Goal: Task Accomplishment & Management: Use online tool/utility

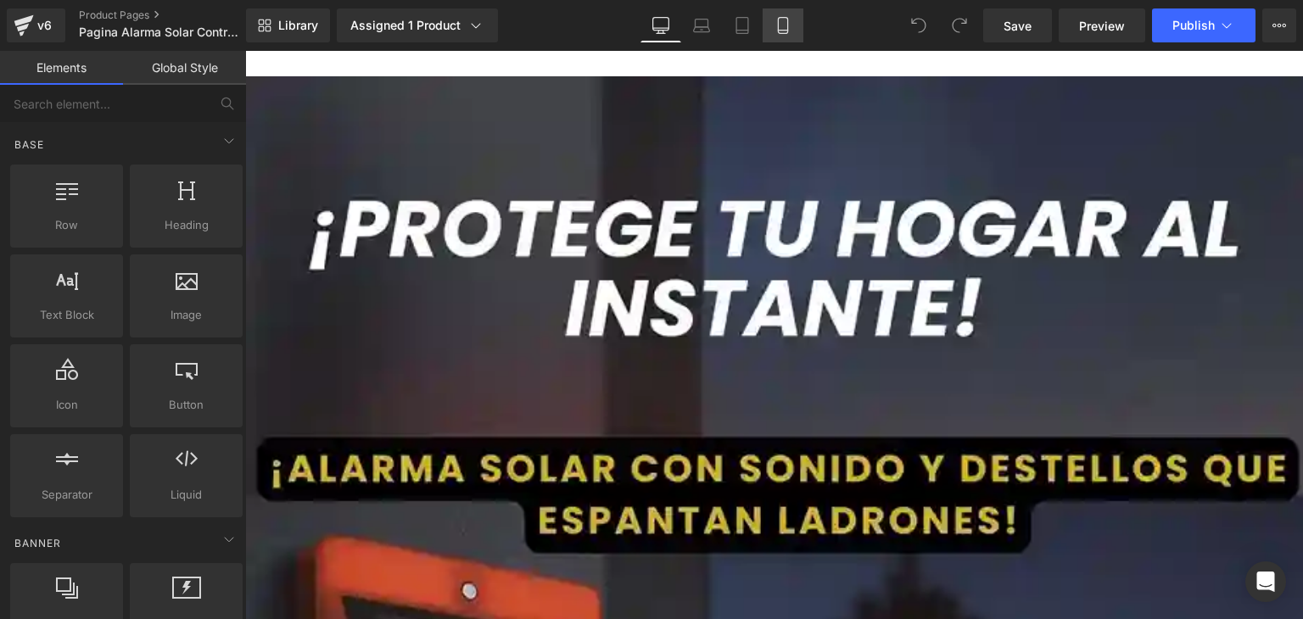
click at [784, 20] on icon at bounding box center [783, 25] width 17 height 17
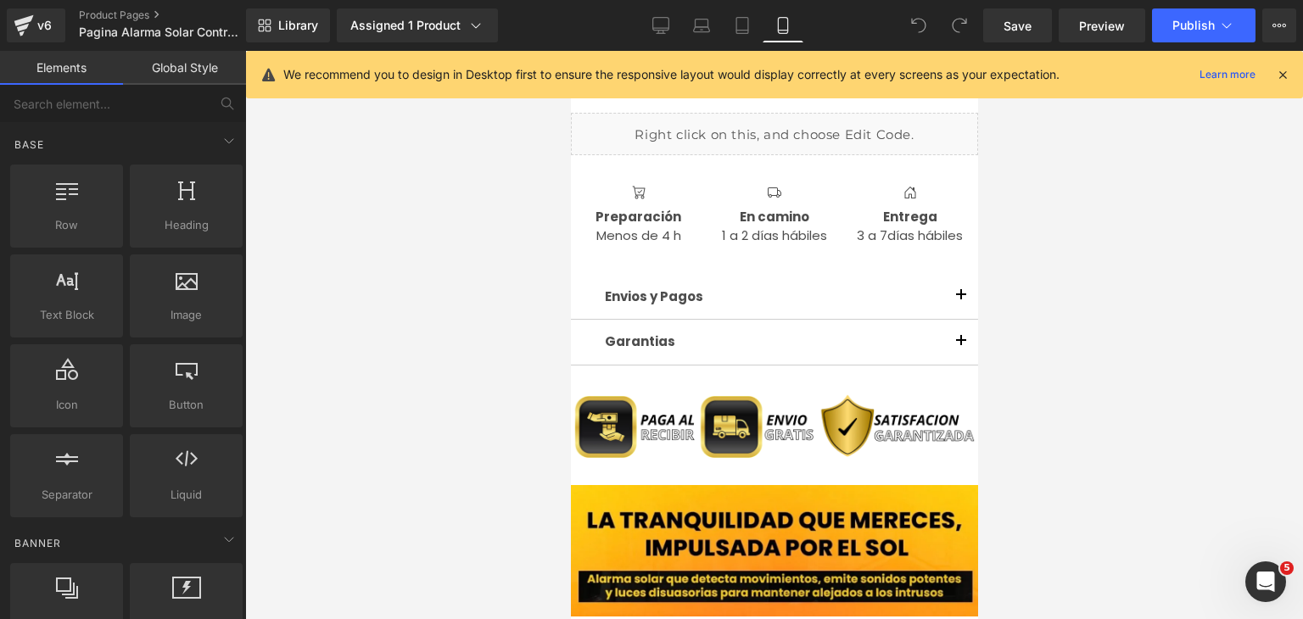
scroll to position [1442, 0]
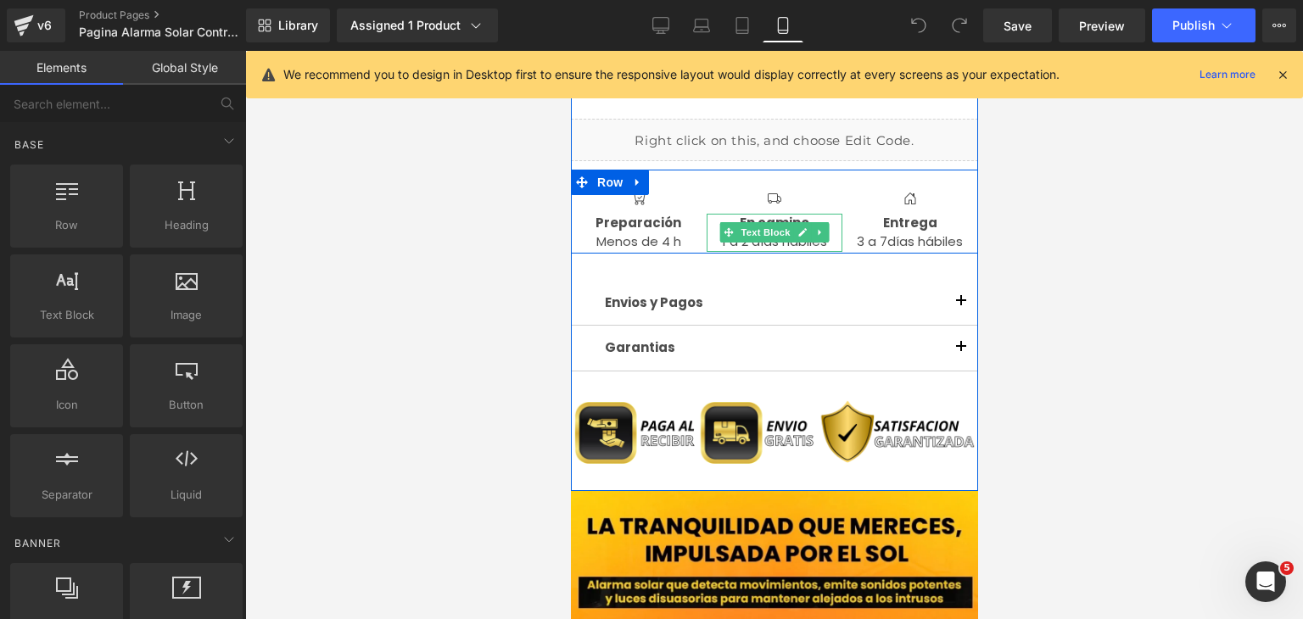
click at [758, 221] on strong "En camino" at bounding box center [774, 223] width 70 height 18
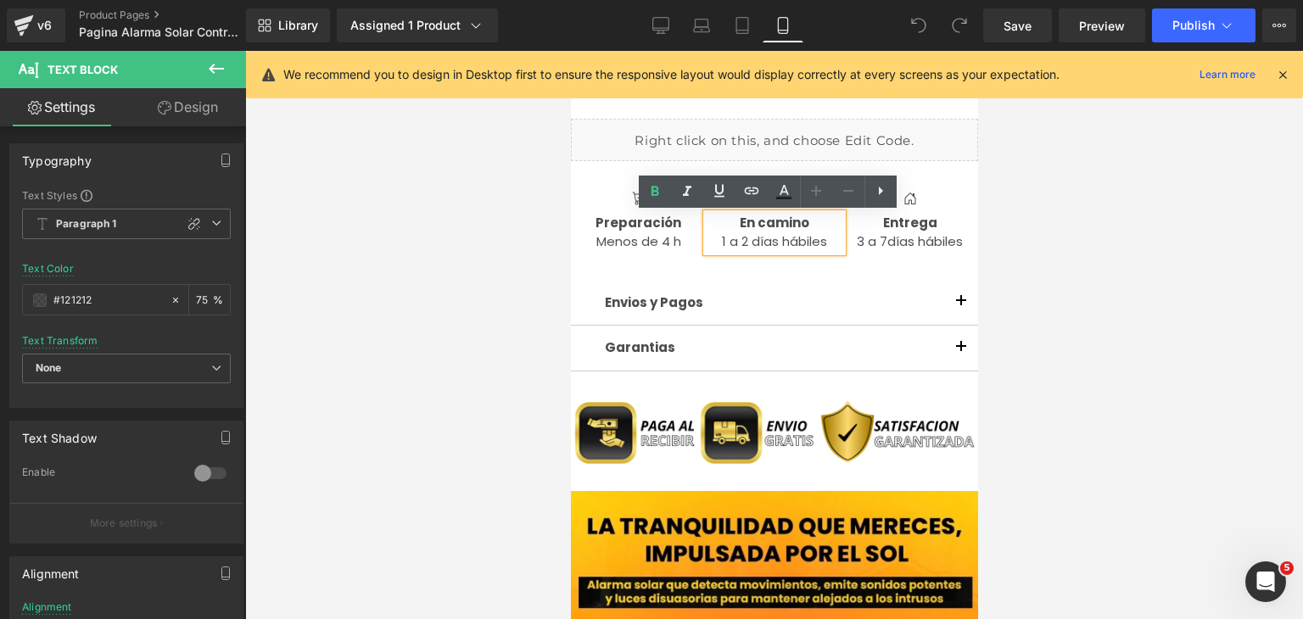
click at [774, 241] on p "1 a 2 días hábiles" at bounding box center [774, 242] width 136 height 20
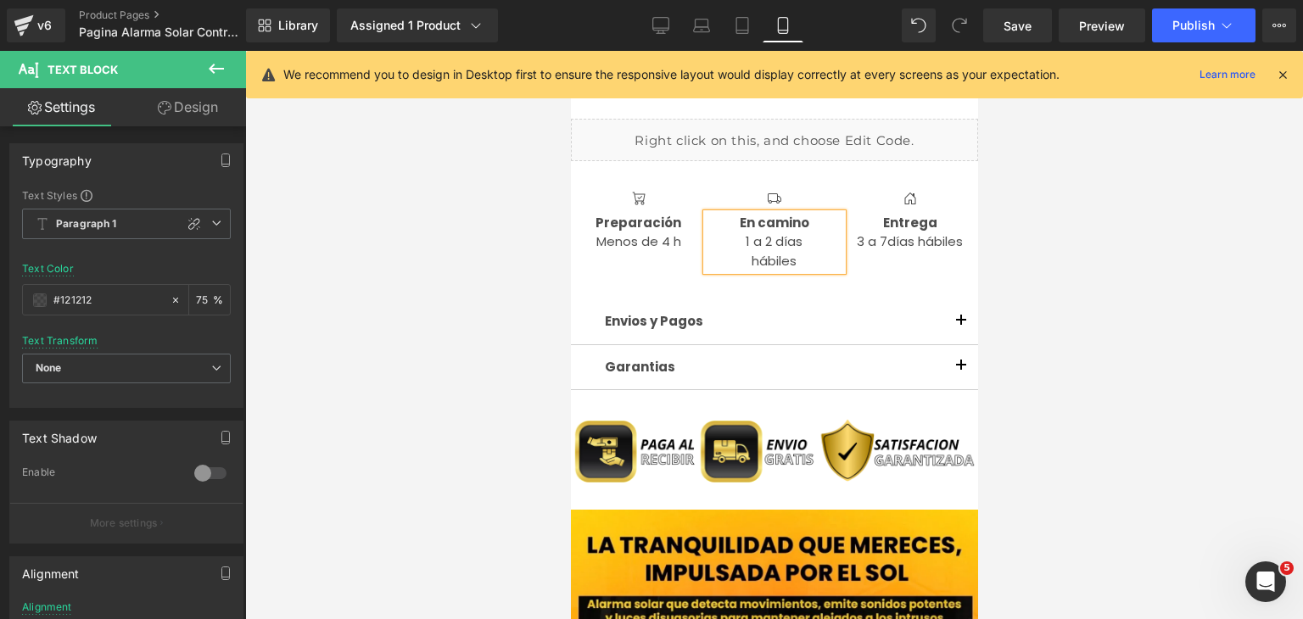
click at [927, 279] on div "Envios y Pagos Text Block ¿Cómo se realizan los envíos? Los envíos se gestionan…" at bounding box center [773, 338] width 407 height 133
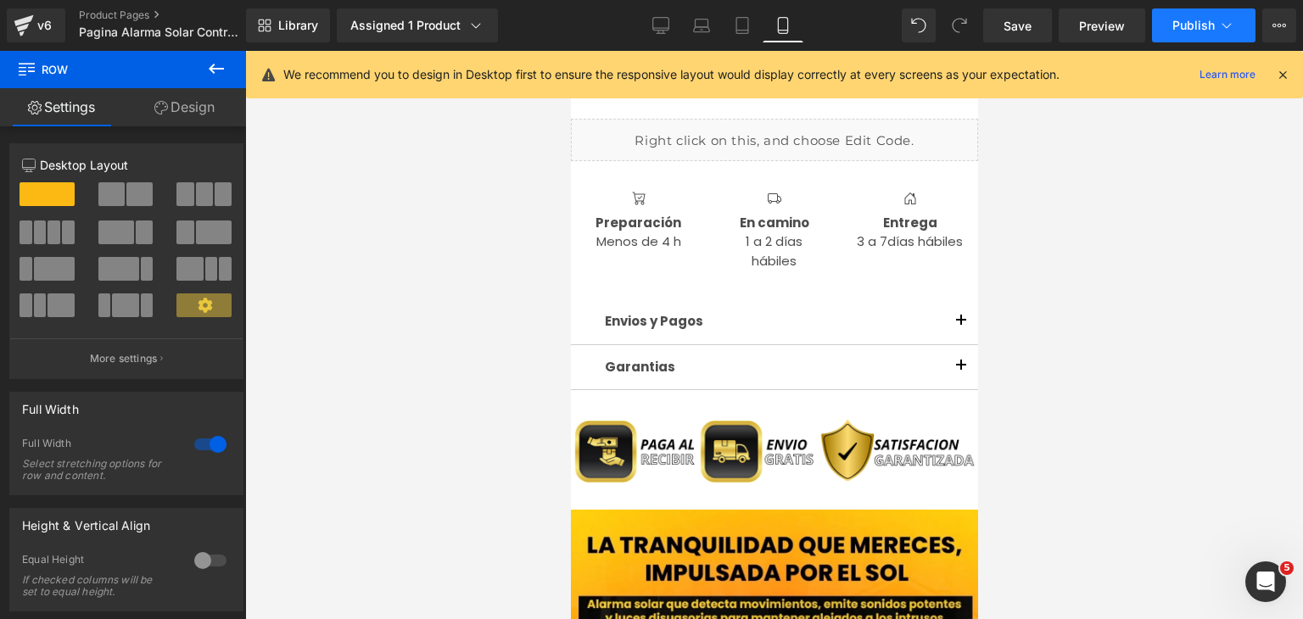
click at [1191, 28] on span "Publish" at bounding box center [1193, 26] width 42 height 14
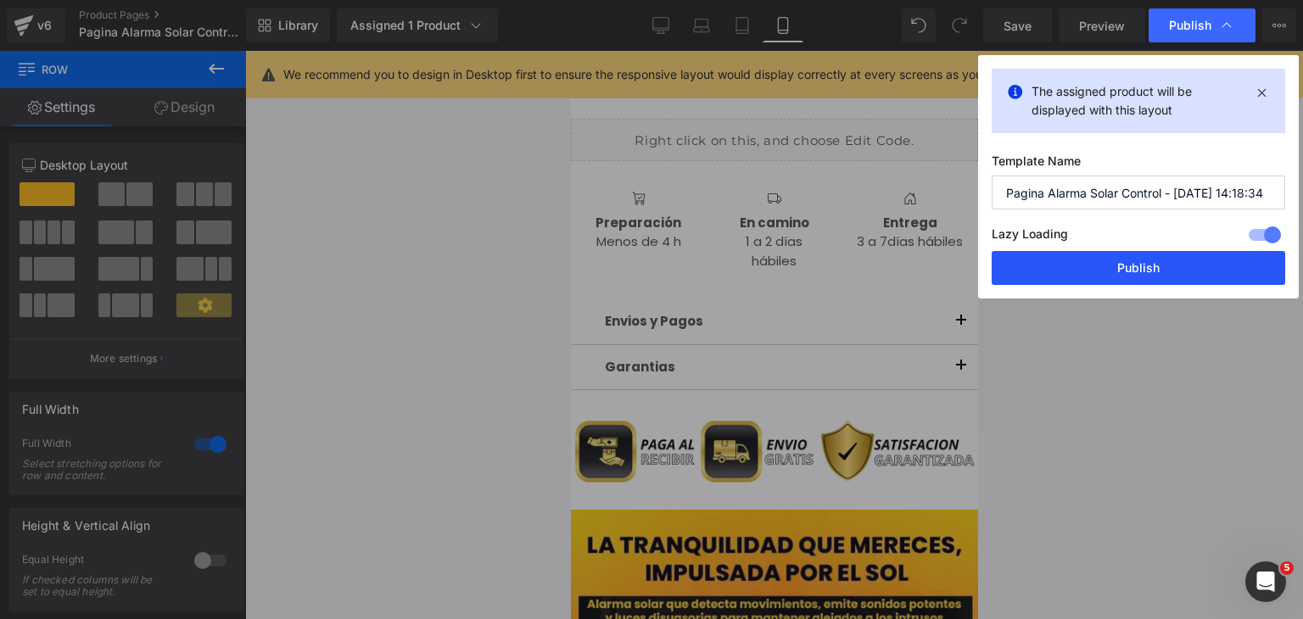
click at [1189, 257] on button "Publish" at bounding box center [1139, 268] width 294 height 34
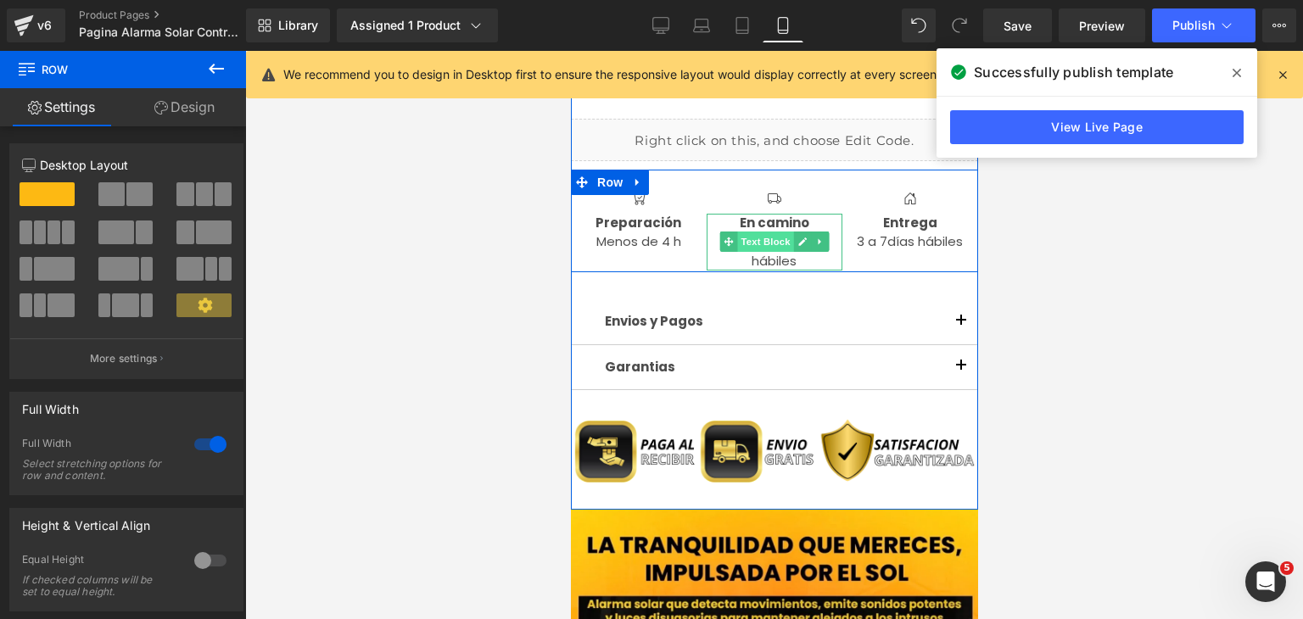
click at [777, 252] on span "Text Block" at bounding box center [764, 242] width 56 height 20
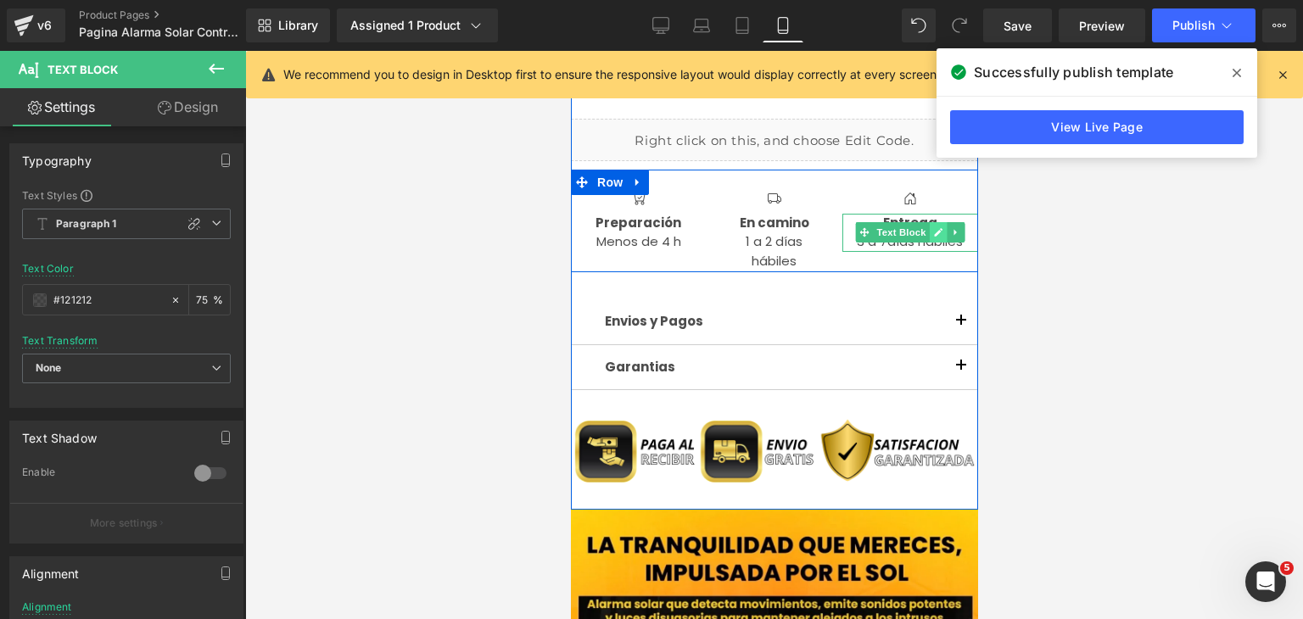
click at [929, 235] on link at bounding box center [938, 232] width 18 height 20
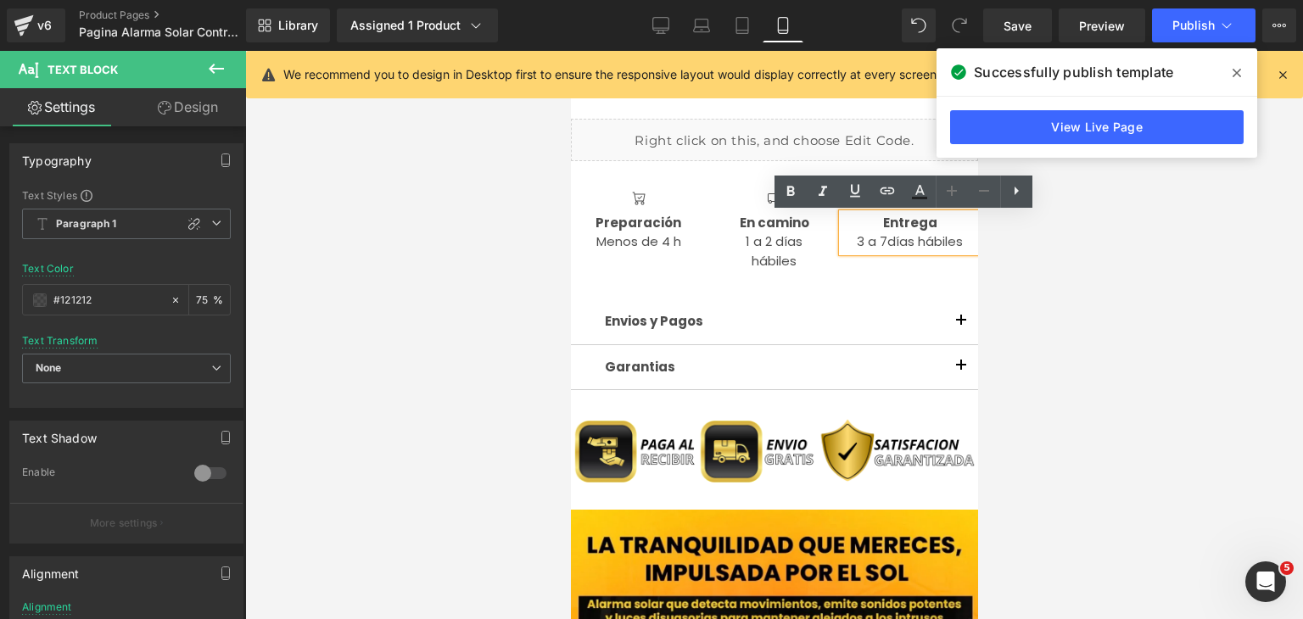
click at [910, 247] on span "días hábiles" at bounding box center [925, 241] width 76 height 18
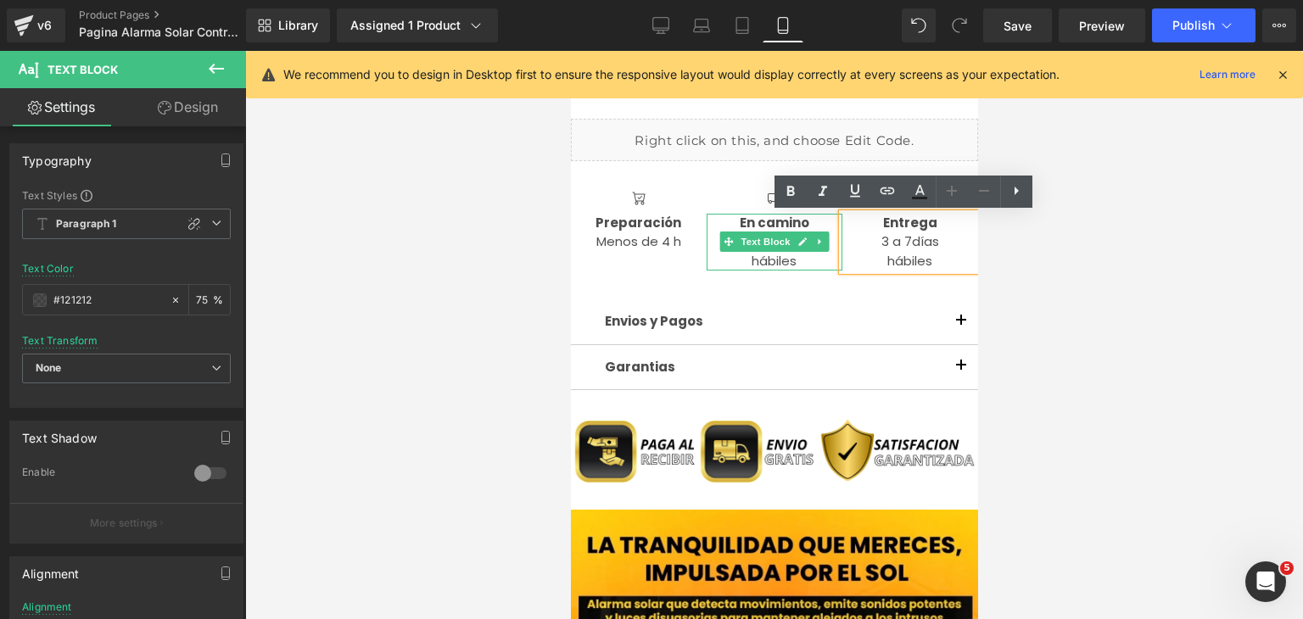
click at [797, 244] on icon at bounding box center [801, 242] width 8 height 8
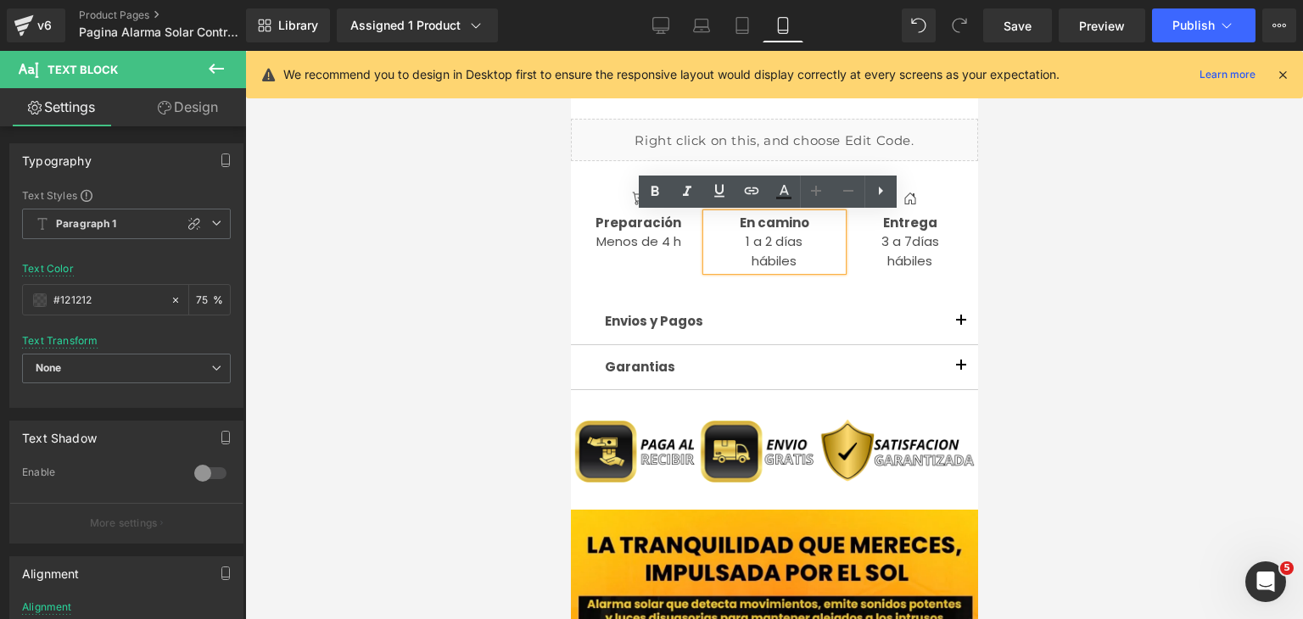
click at [771, 243] on p "1 a 2 días" at bounding box center [774, 242] width 136 height 20
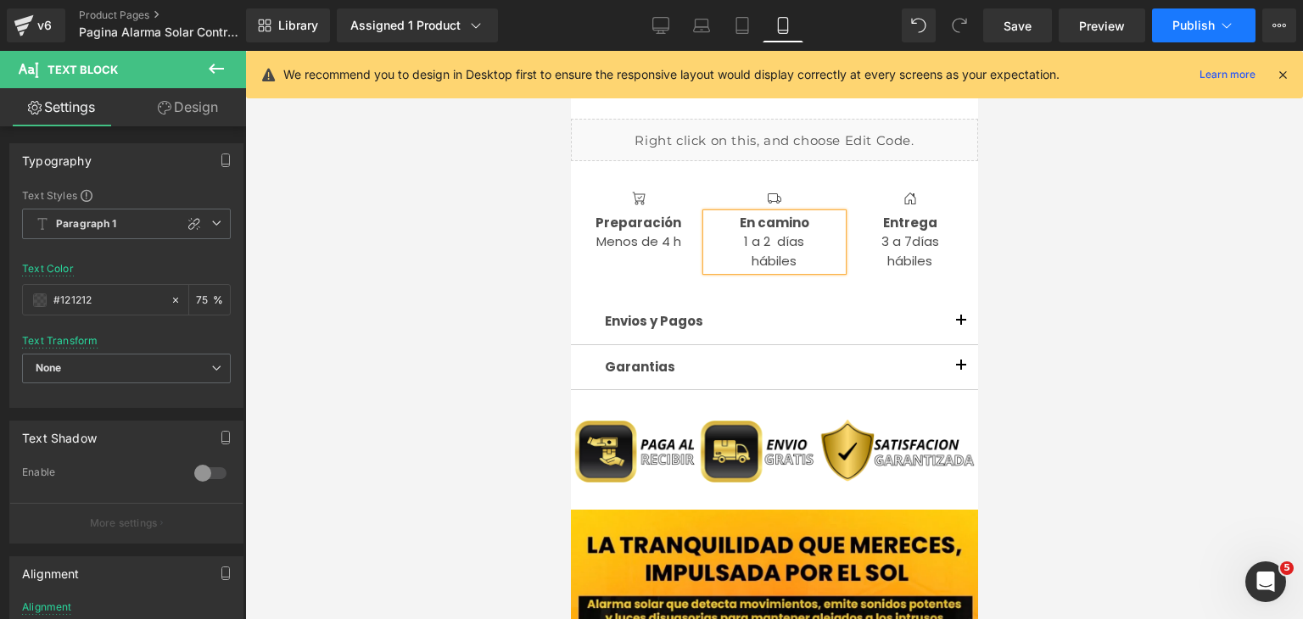
click at [1184, 19] on span "Publish" at bounding box center [1193, 26] width 42 height 14
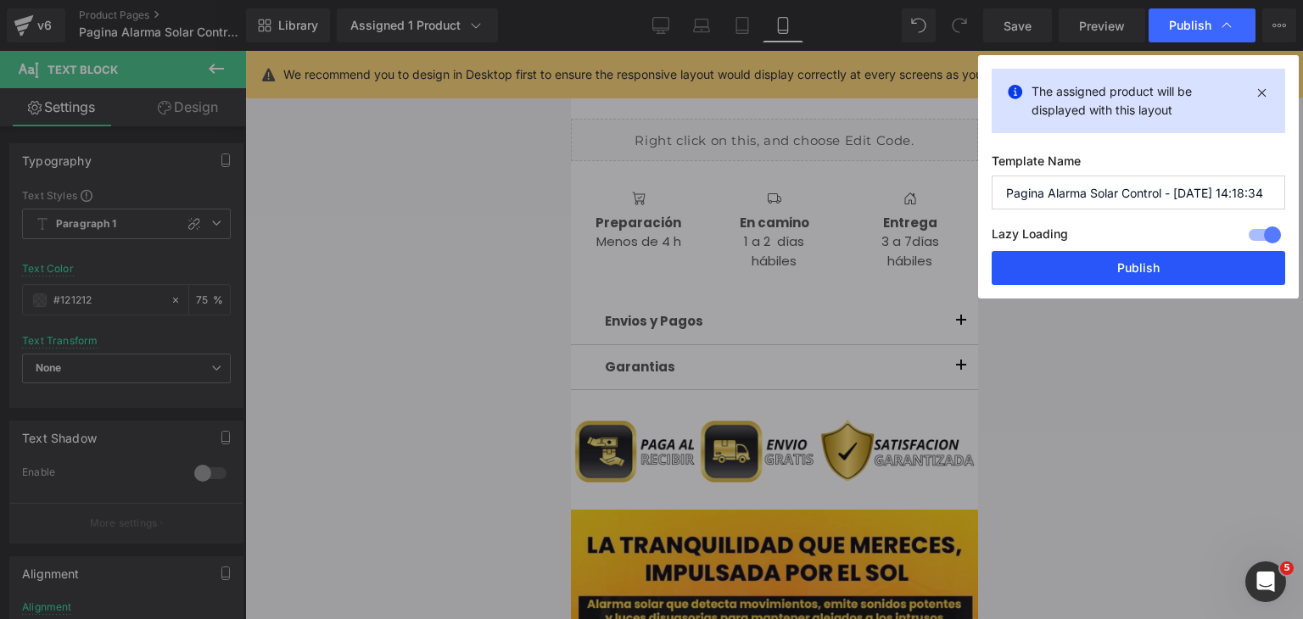
click at [1150, 268] on button "Publish" at bounding box center [1139, 268] width 294 height 34
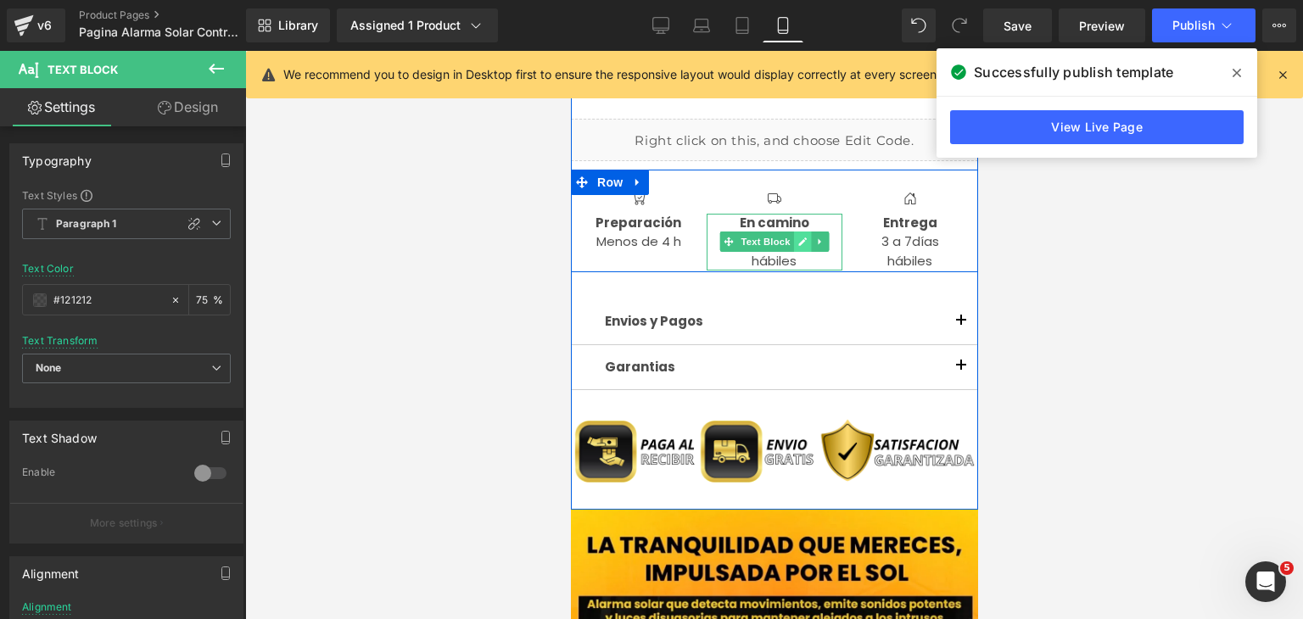
click at [797, 246] on icon at bounding box center [801, 242] width 9 height 10
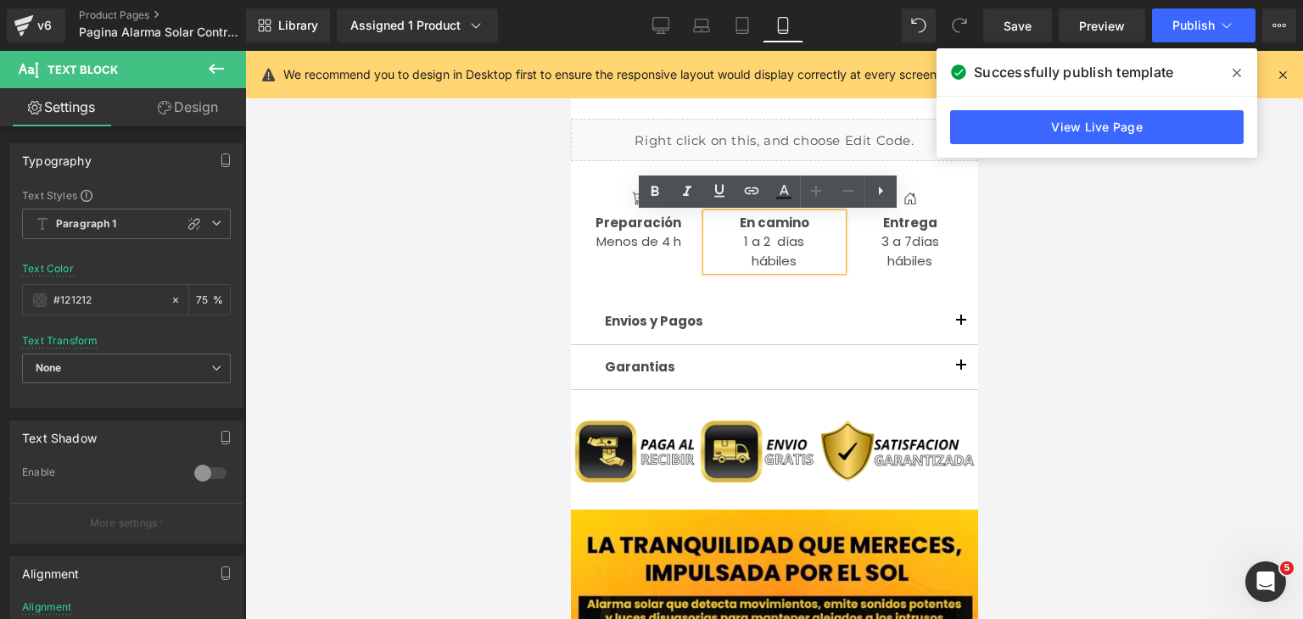
click at [770, 248] on p "1 a 2 días" at bounding box center [774, 242] width 136 height 20
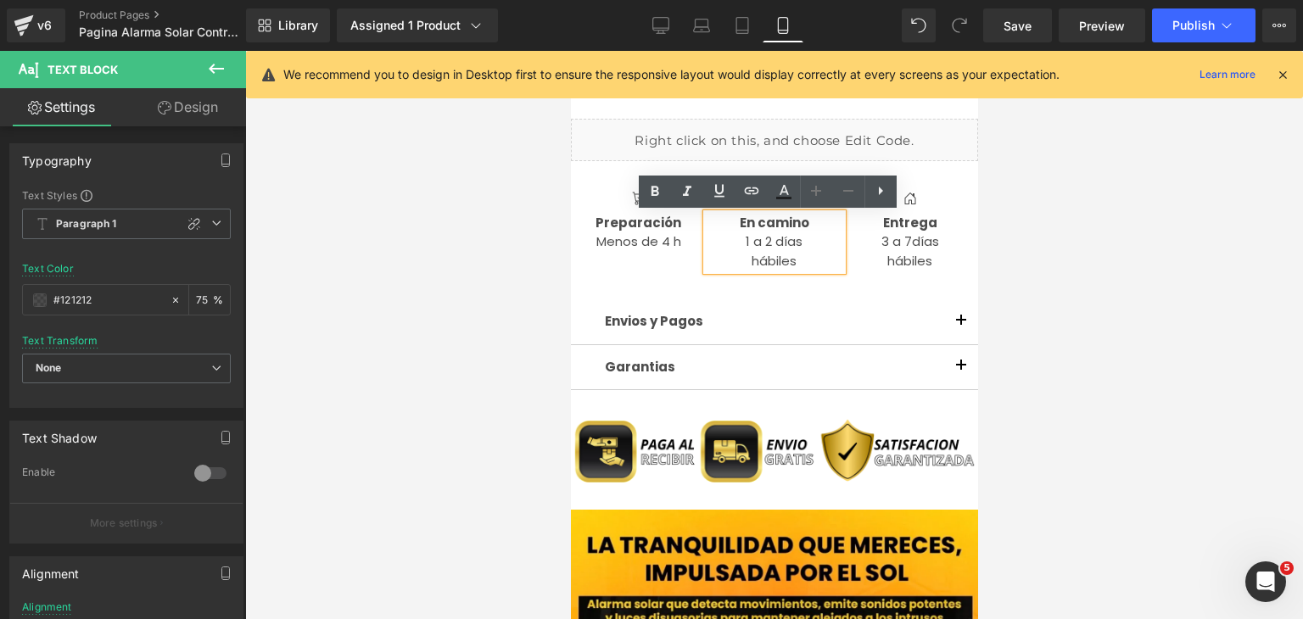
click at [1222, 4] on div "Library Assigned 1 Product Product Preview ALARMA SOLAR CON SONIDO Y CONTROL RE…" at bounding box center [774, 25] width 1057 height 51
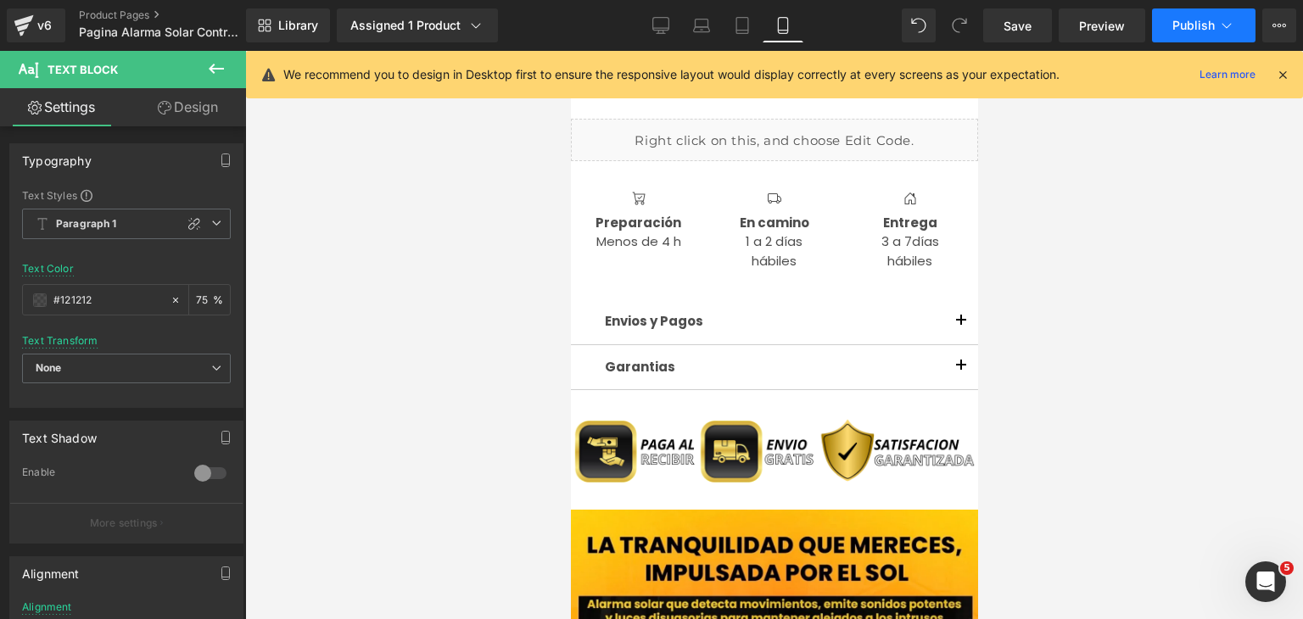
click at [1198, 32] on button "Publish" at bounding box center [1204, 25] width 104 height 34
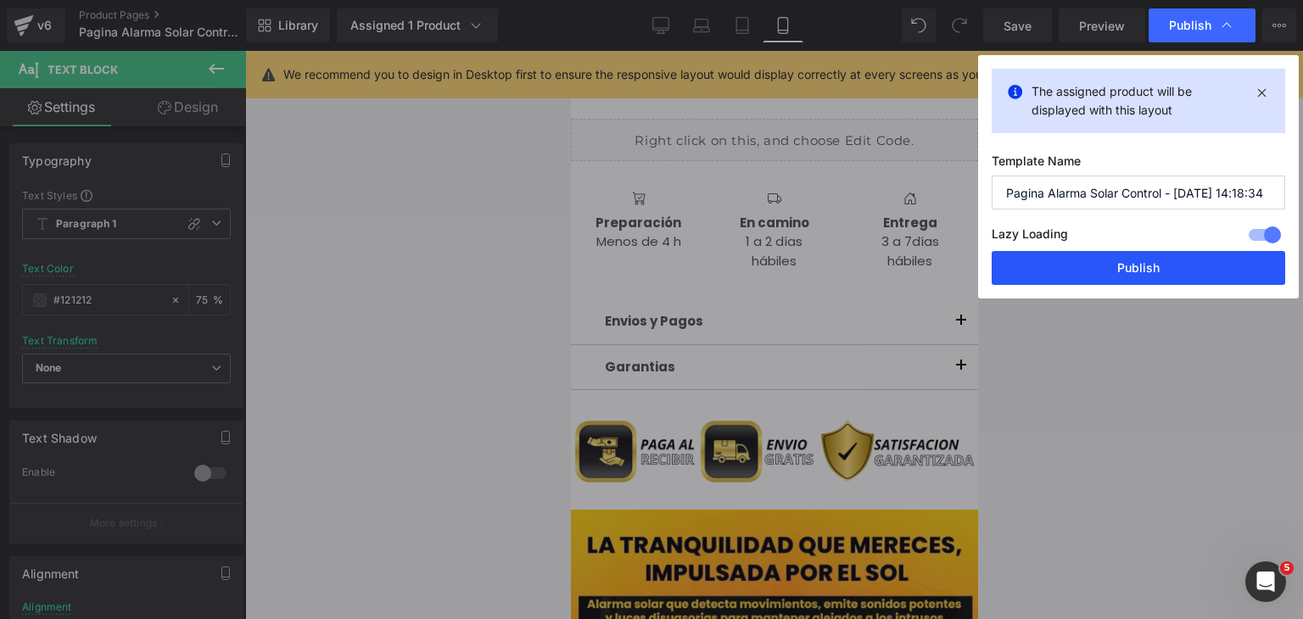
click at [1114, 282] on button "Publish" at bounding box center [1139, 268] width 294 height 34
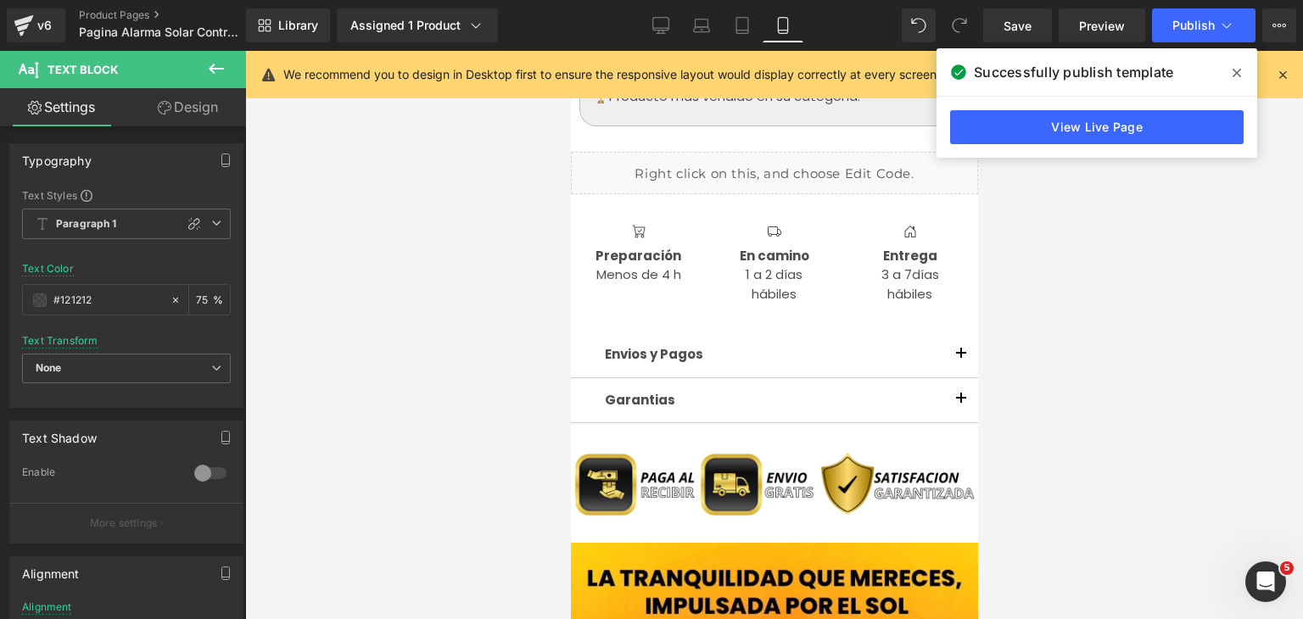
scroll to position [1273, 0]
